Goal: Use online tool/utility: Use online tool/utility

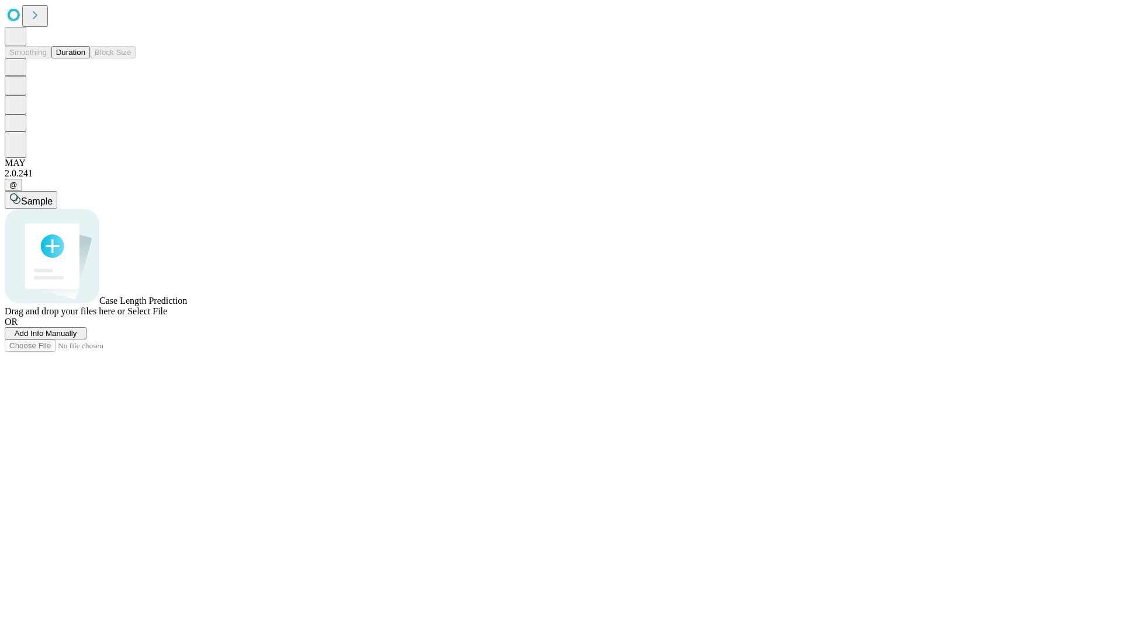
click at [85, 58] on button "Duration" at bounding box center [70, 52] width 39 height 12
click at [167, 316] on span "Select File" at bounding box center [147, 311] width 40 height 10
